Goal: Task Accomplishment & Management: Manage account settings

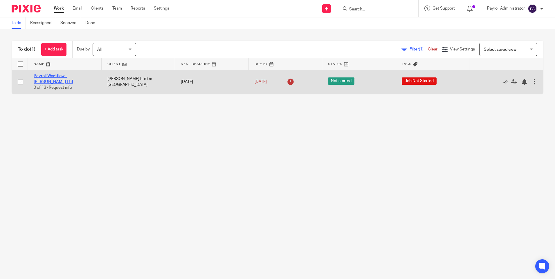
click at [62, 77] on link "Payroll Workflow - [PERSON_NAME] Ltd" at bounding box center [53, 79] width 39 height 10
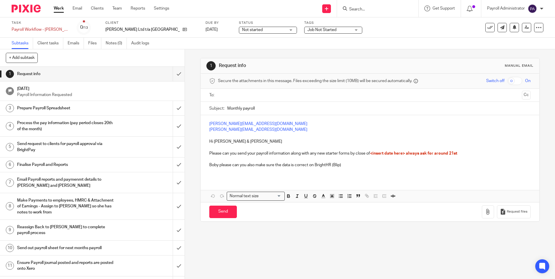
click at [273, 27] on div "Status Not started Not started Not started In progress 1" at bounding box center [268, 28] width 58 height 14
click at [272, 29] on div "Not started Not started" at bounding box center [268, 30] width 58 height 7
click at [248, 50] on li "In progress" at bounding box center [249, 51] width 57 height 12
click at [320, 29] on span "Job Not Started" at bounding box center [329, 30] width 44 height 6
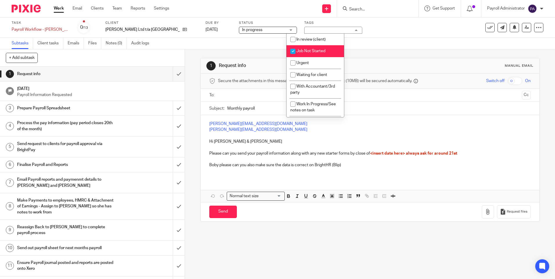
click at [312, 51] on span "Job Not Started" at bounding box center [310, 51] width 29 height 4
checkbox input "false"
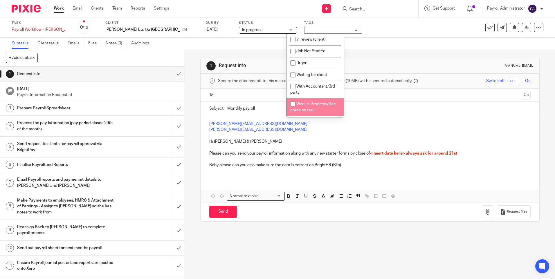
click at [292, 100] on input "checkbox" at bounding box center [292, 104] width 11 height 11
checkbox input "true"
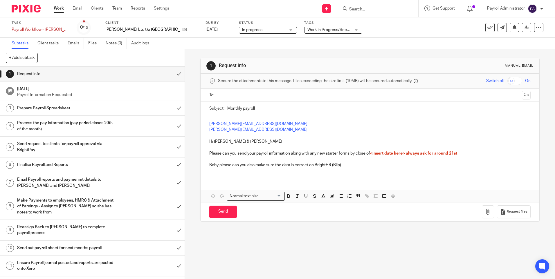
click at [462, 138] on p at bounding box center [369, 136] width 321 height 6
click at [176, 71] on input "submit" at bounding box center [92, 74] width 185 height 15
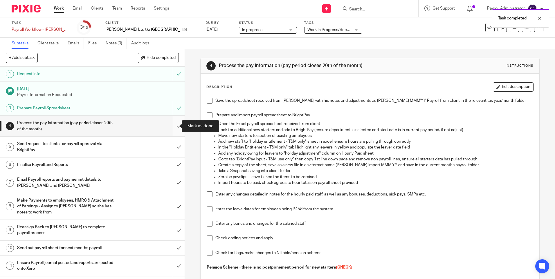
click at [173, 129] on input "submit" at bounding box center [92, 126] width 185 height 21
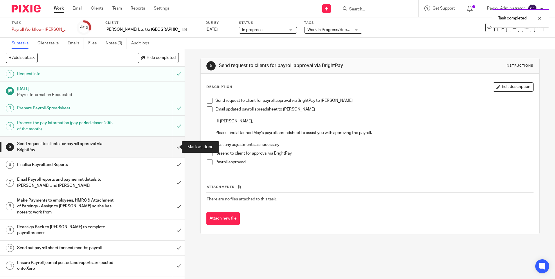
click at [172, 148] on input "submit" at bounding box center [92, 147] width 185 height 21
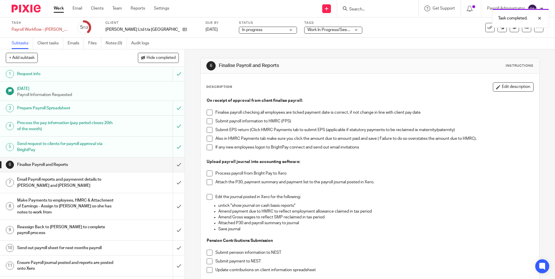
click at [207, 114] on span at bounding box center [210, 113] width 6 height 6
drag, startPoint x: 207, startPoint y: 123, endPoint x: 208, endPoint y: 128, distance: 4.4
click at [208, 124] on span at bounding box center [210, 121] width 6 height 6
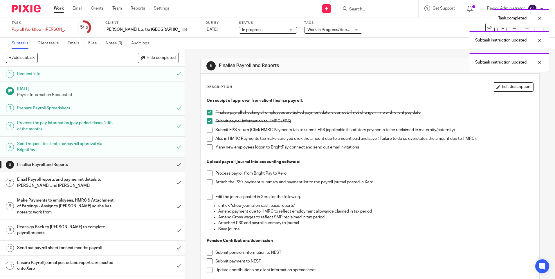
click at [208, 132] on span at bounding box center [210, 130] width 6 height 6
click at [208, 142] on li "Also in HMRC Payments tab make sure you click the amount due to amount paid and…" at bounding box center [370, 140] width 326 height 9
click at [207, 148] on span at bounding box center [210, 148] width 6 height 6
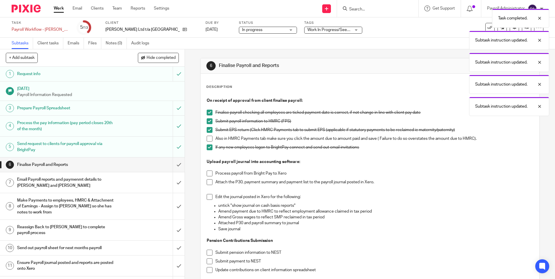
click at [208, 139] on span at bounding box center [210, 139] width 6 height 6
click at [209, 172] on span at bounding box center [210, 174] width 6 height 6
click at [207, 181] on span at bounding box center [210, 182] width 6 height 6
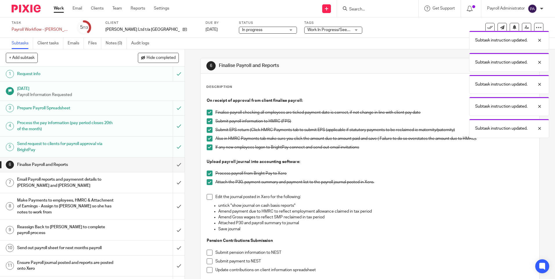
click at [207, 198] on span at bounding box center [210, 197] width 6 height 6
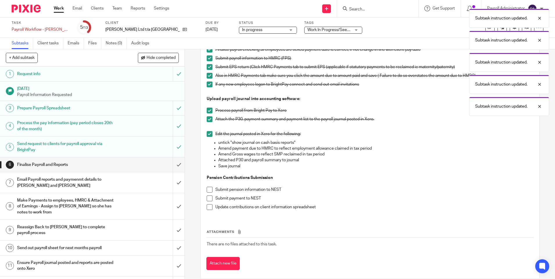
scroll to position [72, 0]
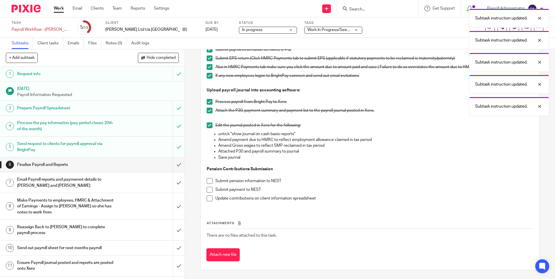
click at [208, 182] on span at bounding box center [210, 181] width 6 height 6
click at [207, 189] on span at bounding box center [210, 190] width 6 height 6
click at [210, 198] on span at bounding box center [210, 199] width 6 height 6
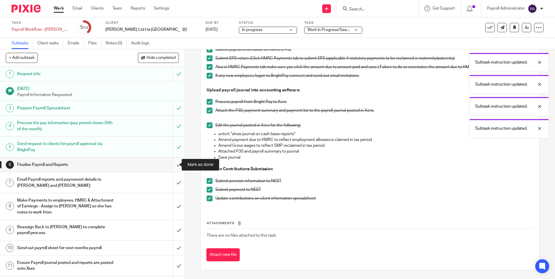
click at [175, 162] on input "submit" at bounding box center [92, 165] width 185 height 15
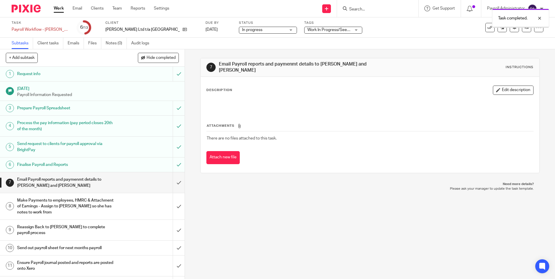
drag, startPoint x: 106, startPoint y: 109, endPoint x: 109, endPoint y: 109, distance: 3.0
click at [106, 109] on h1 "Prepare Payroll Spreadsheet" at bounding box center [67, 108] width 100 height 9
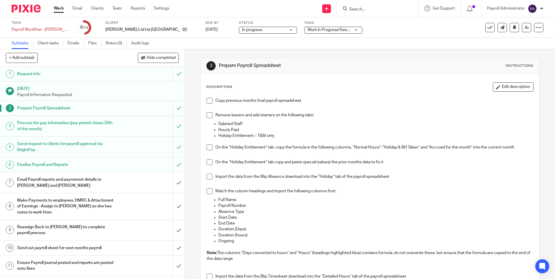
click at [208, 116] on span at bounding box center [210, 115] width 6 height 6
click at [207, 102] on span at bounding box center [210, 101] width 6 height 6
click at [207, 149] on span at bounding box center [210, 148] width 6 height 6
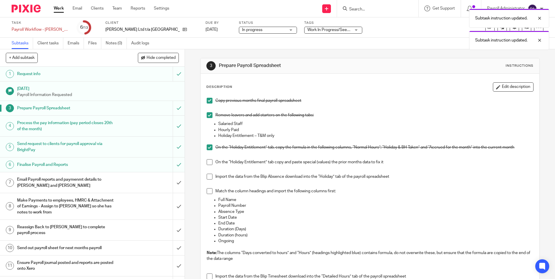
click at [207, 162] on span at bounding box center [210, 162] width 6 height 6
click at [208, 178] on span at bounding box center [210, 177] width 6 height 6
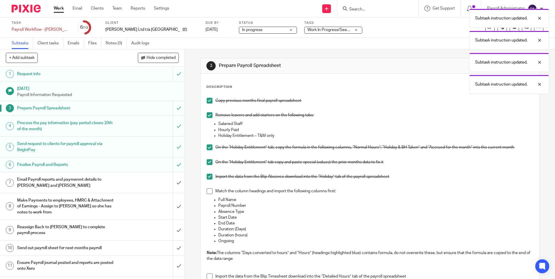
click at [207, 193] on span at bounding box center [210, 191] width 6 height 6
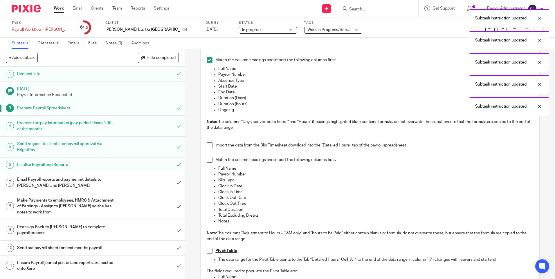
scroll to position [174, 0]
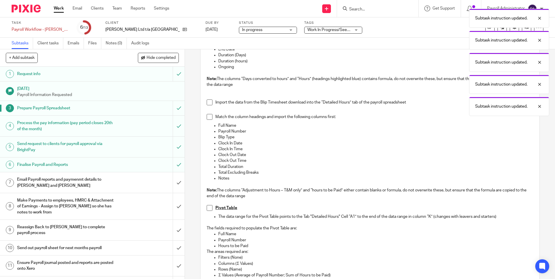
click at [207, 102] on span at bounding box center [210, 103] width 6 height 6
click at [207, 117] on span at bounding box center [210, 117] width 6 height 6
click at [208, 210] on span at bounding box center [210, 208] width 6 height 6
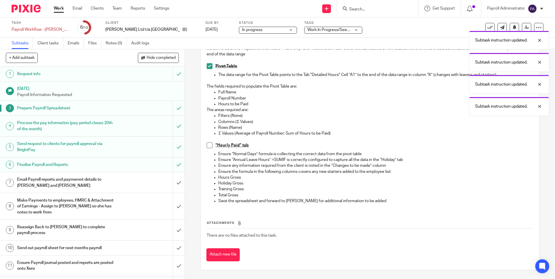
click at [209, 146] on span at bounding box center [210, 145] width 6 height 6
click at [83, 129] on h1 "Process the pay information (pay period closes 20th of the month)" at bounding box center [67, 126] width 100 height 15
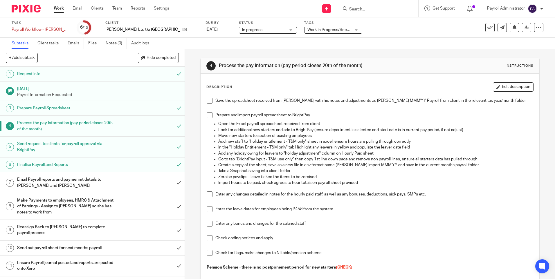
click at [207, 101] on span at bounding box center [210, 101] width 6 height 6
click at [207, 115] on span at bounding box center [210, 115] width 6 height 6
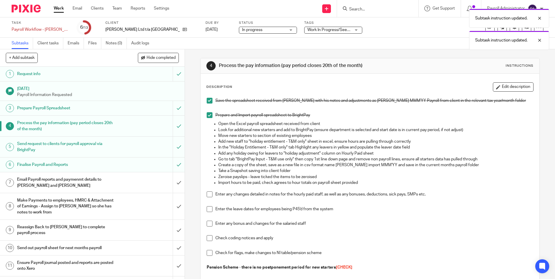
click at [207, 196] on span at bounding box center [210, 195] width 6 height 6
click at [208, 210] on span at bounding box center [210, 209] width 6 height 6
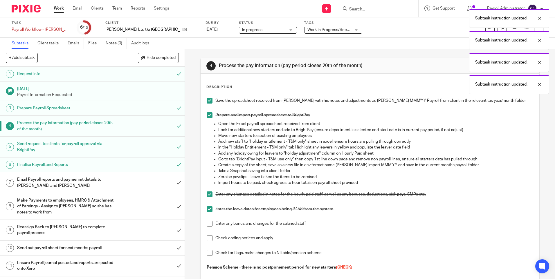
click at [209, 225] on span at bounding box center [210, 224] width 6 height 6
click at [209, 239] on span at bounding box center [210, 238] width 6 height 6
click at [208, 254] on span at bounding box center [210, 253] width 6 height 6
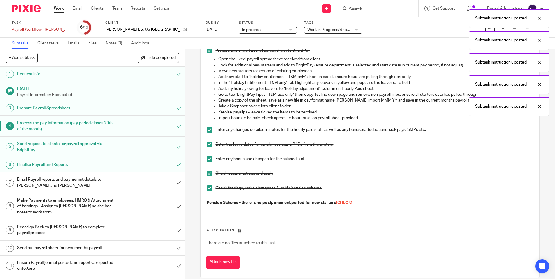
scroll to position [72, 0]
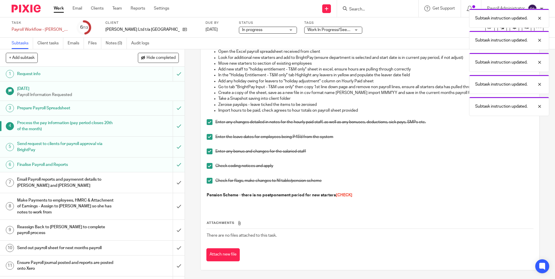
click at [125, 145] on div "Send request to clients for payroll approval via BrightPay" at bounding box center [92, 147] width 150 height 15
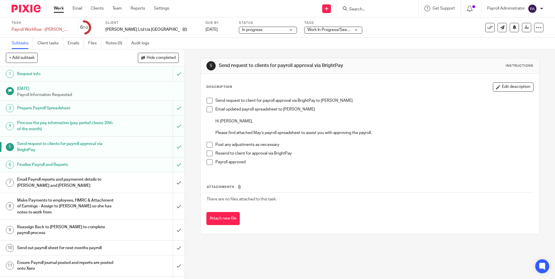
click at [207, 101] on span at bounding box center [210, 101] width 6 height 6
click at [209, 109] on span at bounding box center [210, 110] width 6 height 6
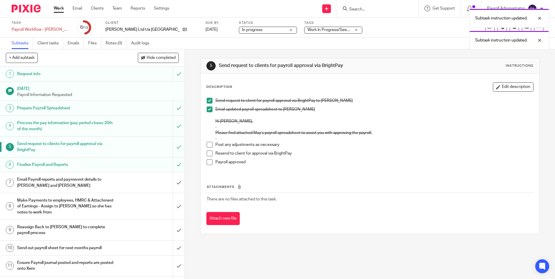
click at [207, 145] on span at bounding box center [210, 145] width 6 height 6
click at [207, 153] on span at bounding box center [210, 154] width 6 height 6
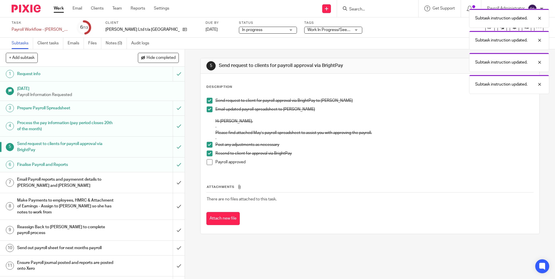
click at [210, 163] on span at bounding box center [210, 162] width 6 height 6
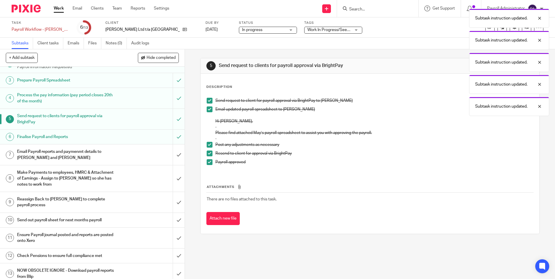
scroll to position [33, 0]
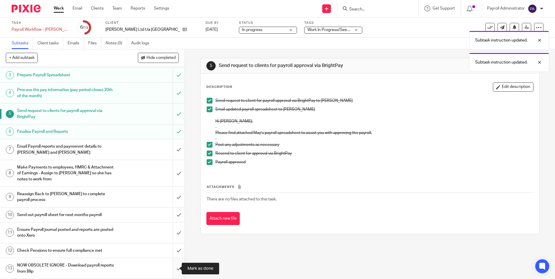
click at [172, 269] on input "submit" at bounding box center [92, 268] width 185 height 21
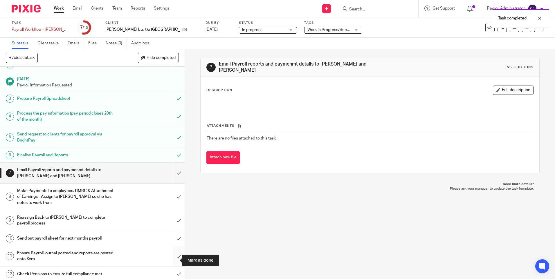
scroll to position [33, 0]
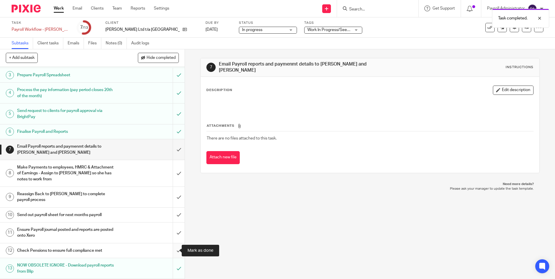
click at [174, 251] on input "submit" at bounding box center [92, 250] width 185 height 15
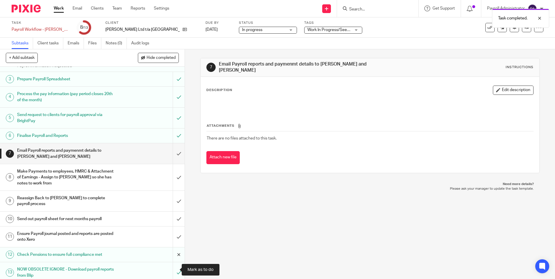
scroll to position [33, 0]
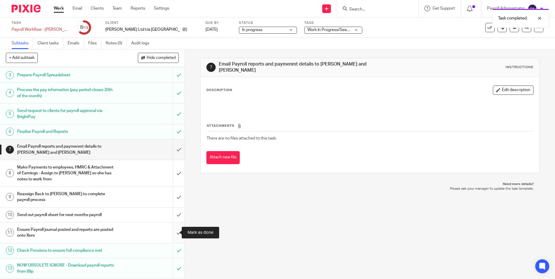
click at [176, 236] on input "submit" at bounding box center [92, 233] width 185 height 21
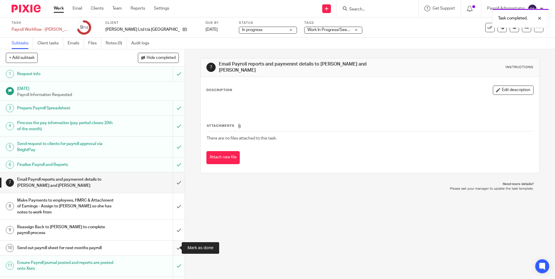
click at [174, 250] on input "submit" at bounding box center [92, 248] width 185 height 15
click at [172, 182] on input "submit" at bounding box center [92, 182] width 185 height 21
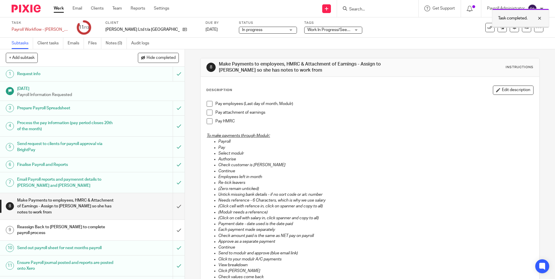
click at [538, 17] on div at bounding box center [535, 18] width 16 height 7
click at [524, 28] on link at bounding box center [526, 27] width 9 height 9
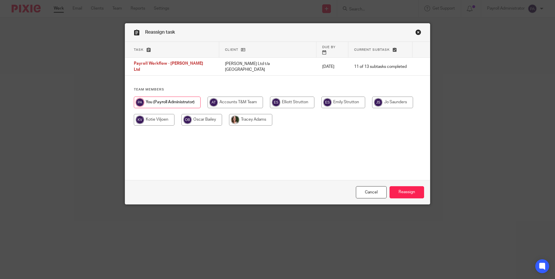
drag, startPoint x: 251, startPoint y: 113, endPoint x: 254, endPoint y: 113, distance: 2.9
click at [251, 114] on input "radio" at bounding box center [250, 120] width 43 height 12
radio input "true"
click at [406, 192] on input "Reassign" at bounding box center [406, 192] width 35 height 12
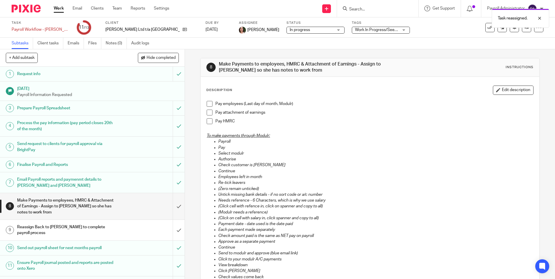
click at [58, 7] on link "Work" at bounding box center [59, 9] width 10 height 6
